Goal: Obtain resource: Obtain resource

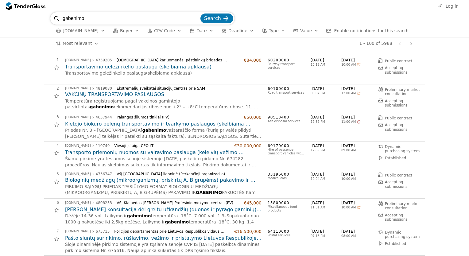
click at [138, 93] on h2 "VAKCINŲ TRANSPORTAVIMO PASLAUGOS" at bounding box center [163, 94] width 196 height 7
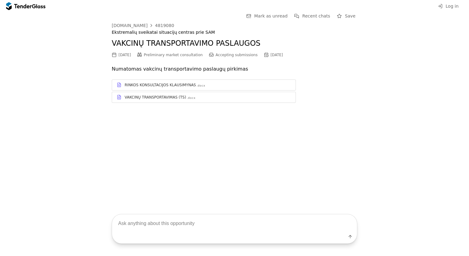
click at [152, 84] on div "RINKOS KONSULTACIJOS KLAUSIMYNAS" at bounding box center [160, 85] width 71 height 5
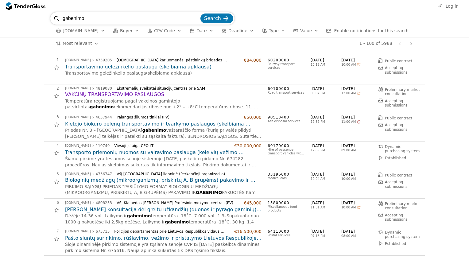
click at [142, 93] on h2 "VAKCINŲ TRANSPORTAVIMO PASLAUGOS" at bounding box center [163, 94] width 196 height 7
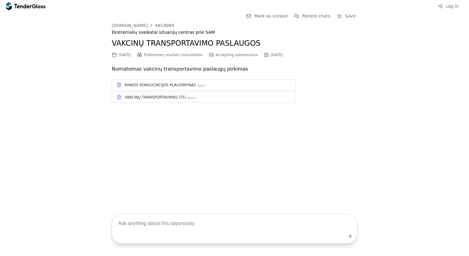
click at [141, 95] on div "VAKCINŲ TRANSPORTAVIMAS (TS)" at bounding box center [155, 97] width 61 height 5
